Goal: Task Accomplishment & Management: Complete application form

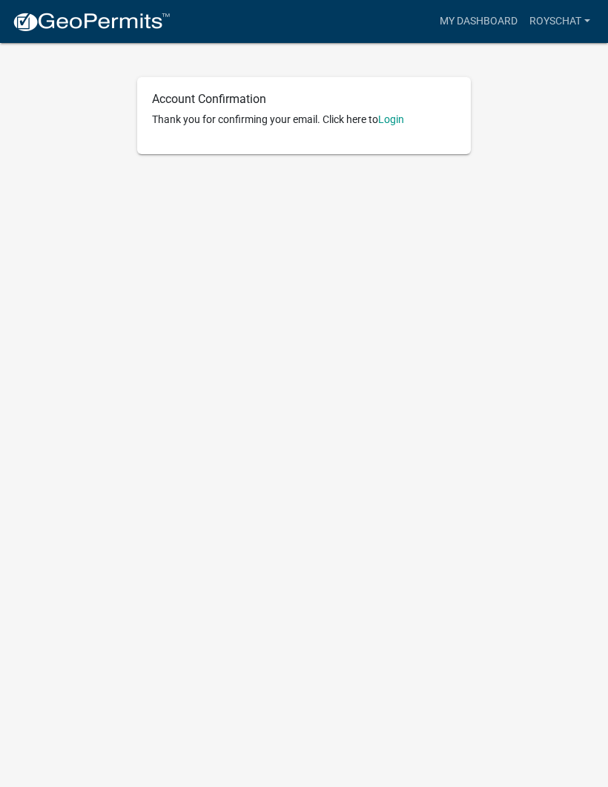
click at [393, 118] on link "Login" at bounding box center [391, 119] width 26 height 12
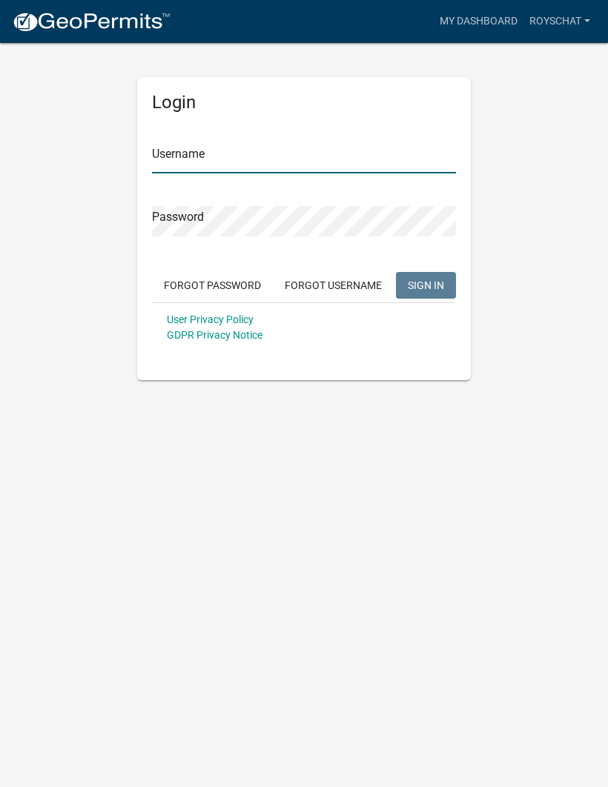
click at [363, 146] on input "Username" at bounding box center [304, 158] width 304 height 30
type input "Royschat"
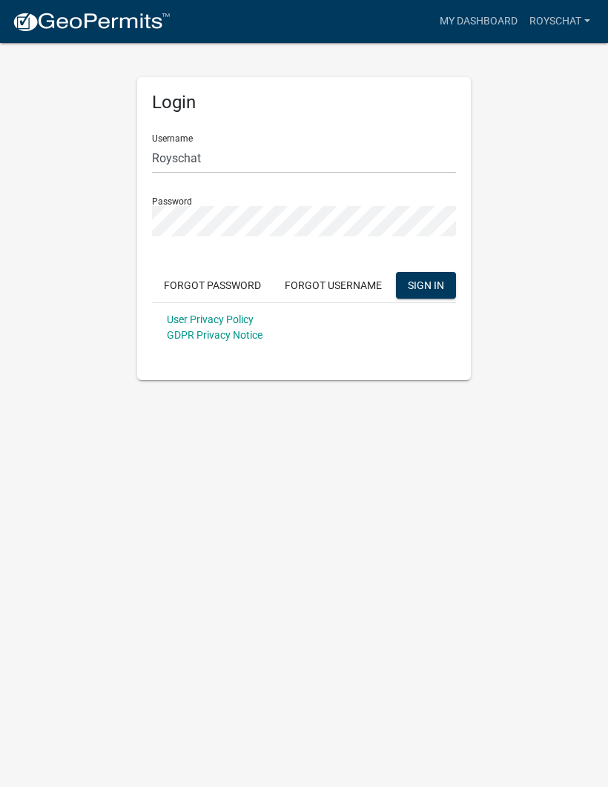
click at [425, 285] on button "SIGN IN" at bounding box center [426, 285] width 60 height 27
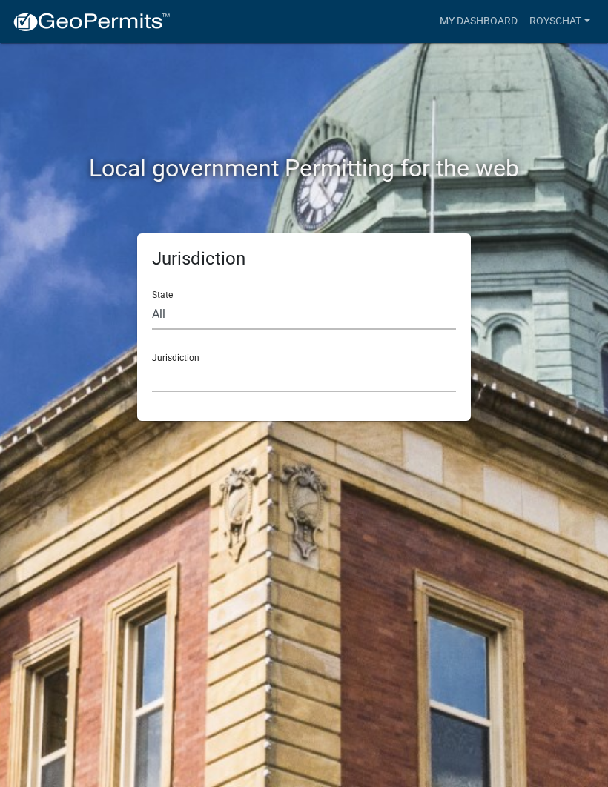
click at [302, 316] on select "All Colorado Georgia Indiana Iowa Kansas Minnesota Ohio South Carolina Wisconsin" at bounding box center [304, 314] width 304 height 30
click at [343, 351] on div "Jurisdiction Custer County, Colorado" at bounding box center [304, 367] width 304 height 51
click at [316, 320] on select "All Colorado Georgia Indiana Iowa Kansas Minnesota Ohio South Carolina Wisconsin" at bounding box center [304, 314] width 304 height 30
select select "Minnesota"
click at [283, 373] on select "Becker County, Minnesota Benton County, Minnesota Carlton County, Minnesota Cit…" at bounding box center [304, 377] width 304 height 30
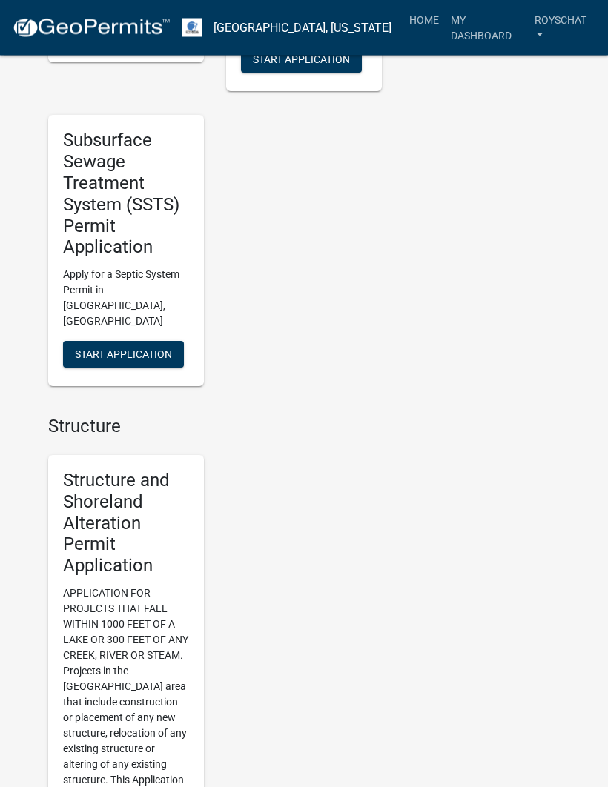
scroll to position [1386, 0]
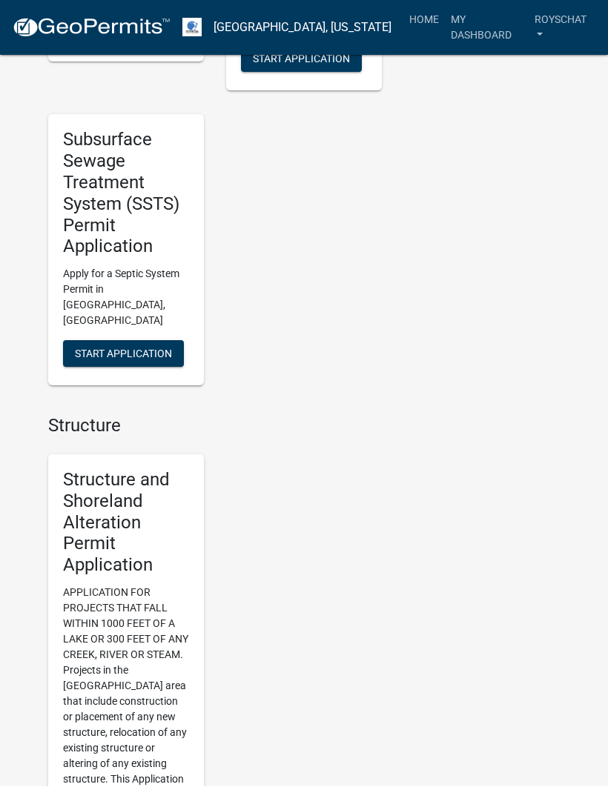
click at [139, 523] on h5 "Structure and Shoreland Alteration Permit Application" at bounding box center [126, 523] width 126 height 107
click at [134, 529] on h5 "Structure and Shoreland Alteration Permit Application" at bounding box center [126, 523] width 126 height 107
click at [130, 493] on h5 "Structure and Shoreland Alteration Permit Application" at bounding box center [126, 523] width 126 height 107
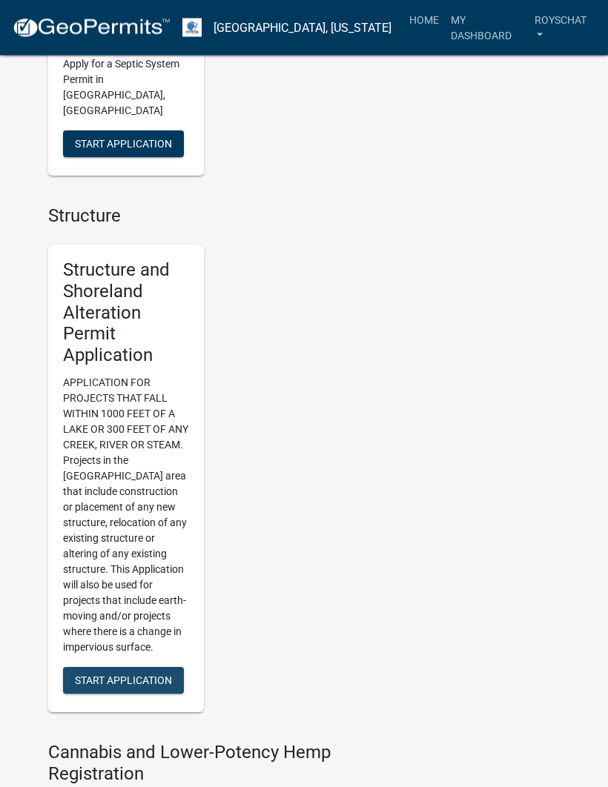
scroll to position [1596, 0]
click at [173, 667] on button "Start Application" at bounding box center [123, 680] width 121 height 27
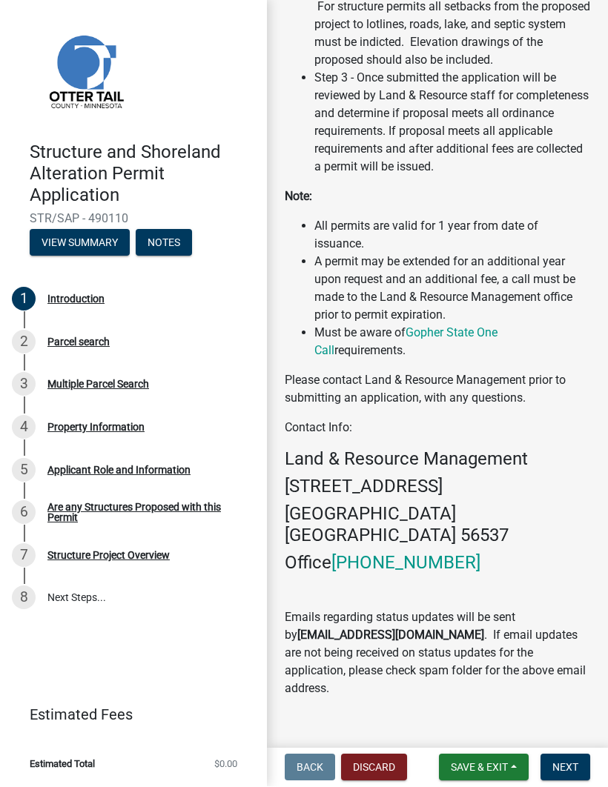
scroll to position [706, 0]
click at [577, 763] on span "Next" at bounding box center [565, 768] width 26 height 12
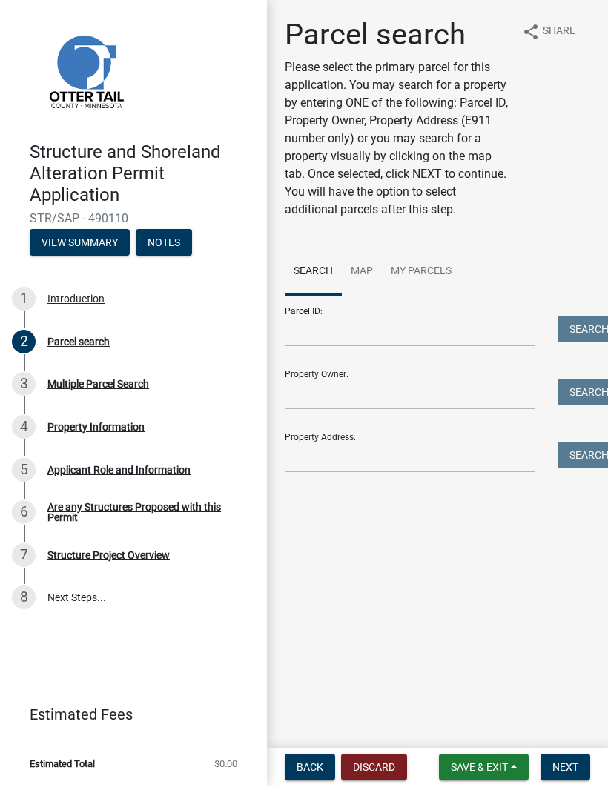
click at [563, 740] on main "Parcel search Please select the primary parcel for this application. You may se…" at bounding box center [437, 371] width 341 height 743
click at [563, 772] on span "Next" at bounding box center [565, 768] width 26 height 12
click at [560, 764] on span "Next" at bounding box center [565, 768] width 26 height 12
click at [403, 488] on span "Getting Parcel Geometry" at bounding box center [350, 493] width 130 height 14
click at [409, 501] on div "Getting Parcel Geometry" at bounding box center [437, 494] width 305 height 18
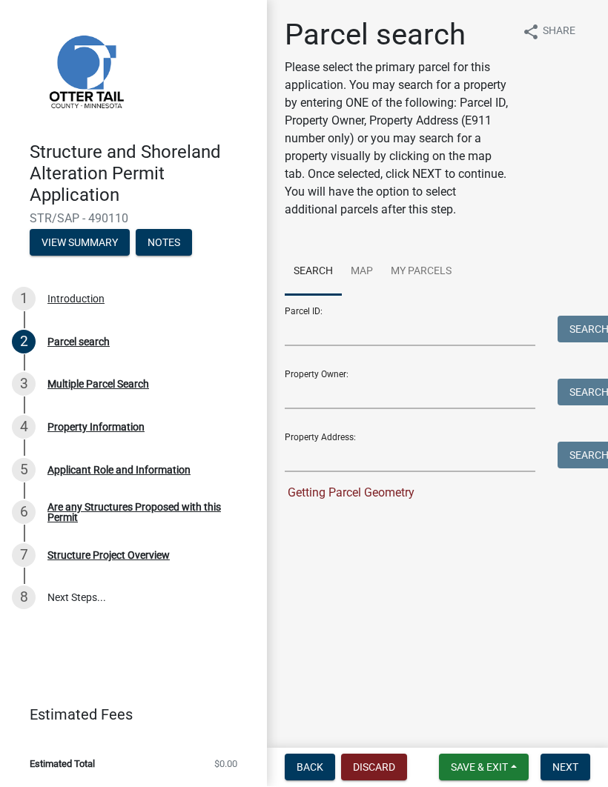
click at [485, 767] on span "Save & Exit" at bounding box center [479, 768] width 57 height 12
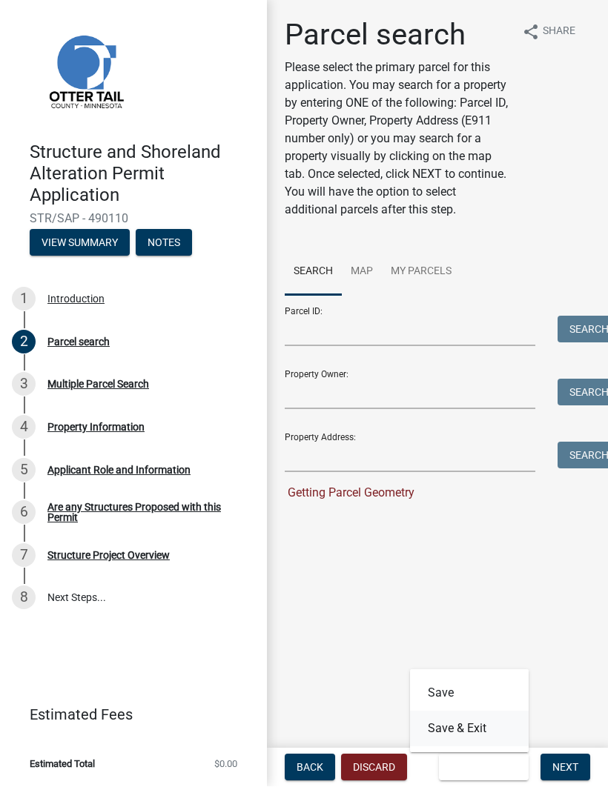
click at [475, 734] on button "Save & Exit" at bounding box center [469, 730] width 119 height 36
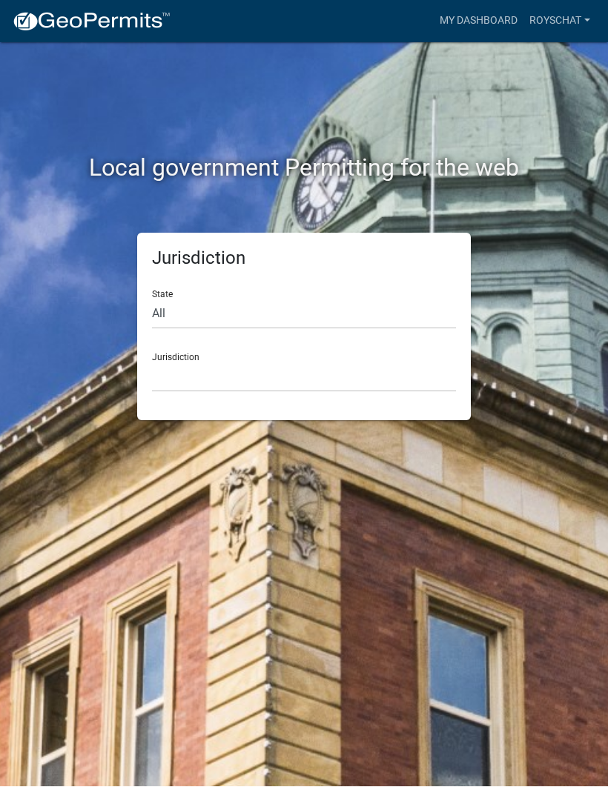
click at [523, 21] on link "Royschat" at bounding box center [559, 21] width 73 height 28
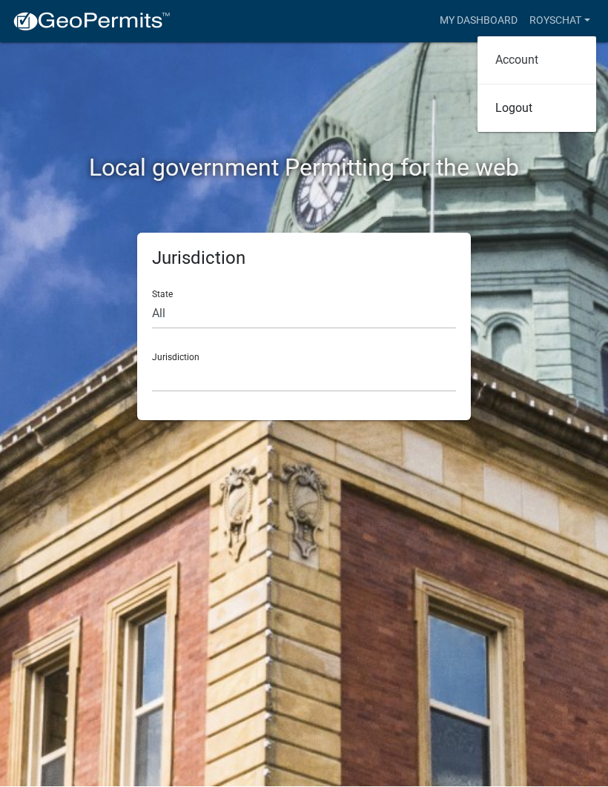
click at [535, 67] on link "Account" at bounding box center [536, 61] width 119 height 36
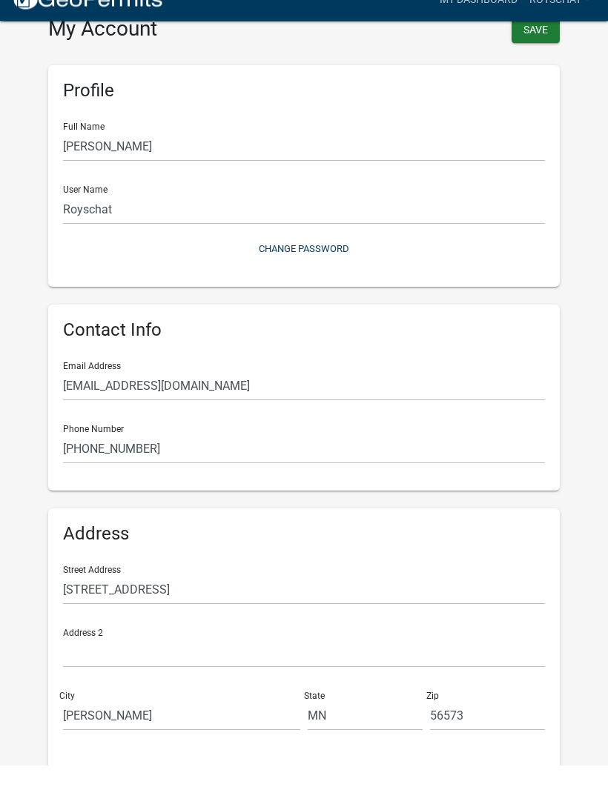
scroll to position [22, 0]
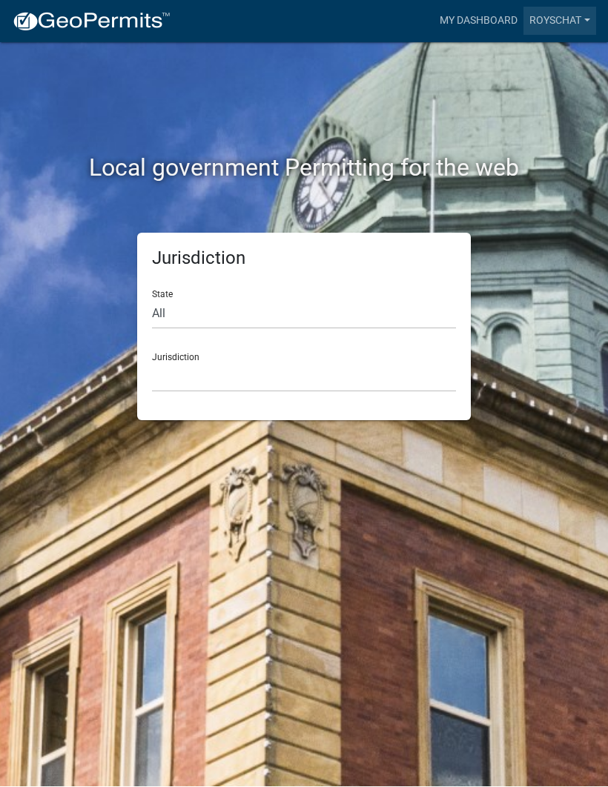
click at [564, 27] on link "Royschat" at bounding box center [559, 21] width 73 height 28
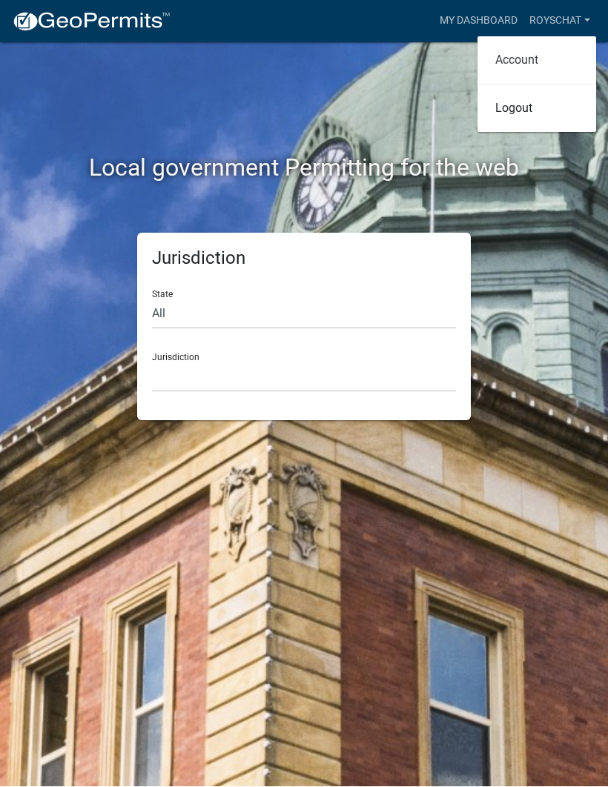
click at [548, 69] on link "Account" at bounding box center [536, 61] width 119 height 36
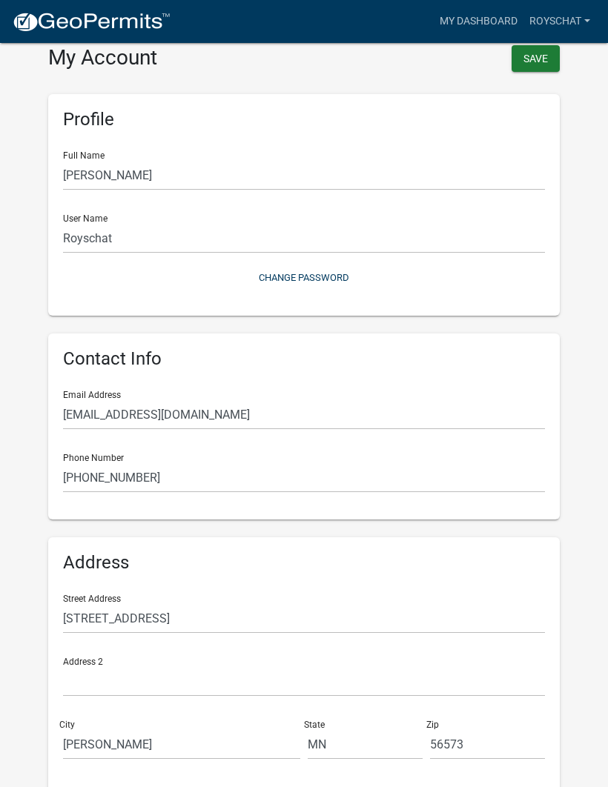
scroll to position [14, 0]
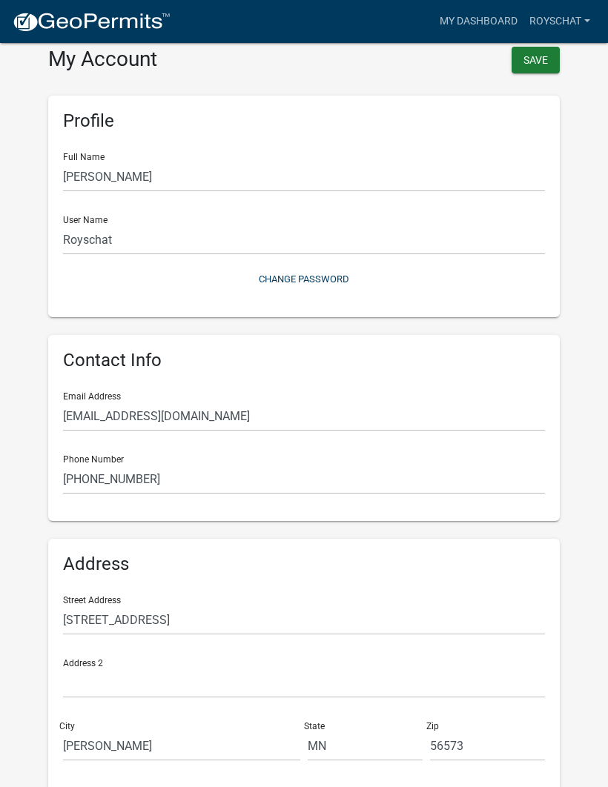
click at [554, 20] on link "Royschat" at bounding box center [559, 21] width 73 height 28
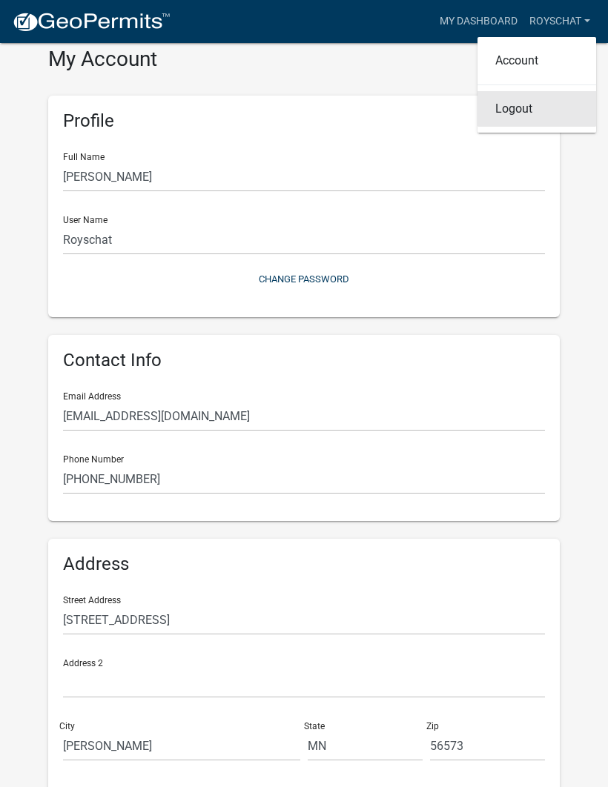
click at [537, 108] on link "Logout" at bounding box center [536, 109] width 119 height 36
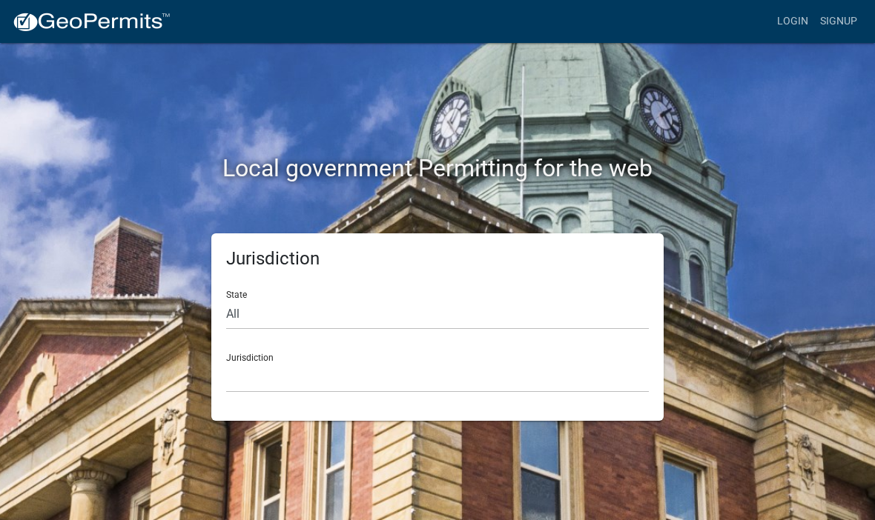
scroll to position [1, 0]
